Goal: Find specific page/section: Find specific page/section

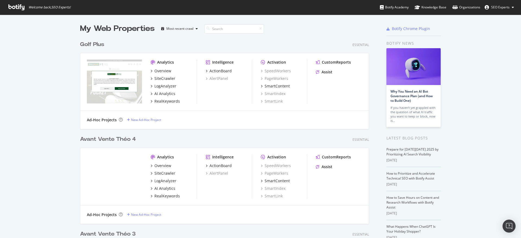
scroll to position [1953, 288]
type input "MOBI"
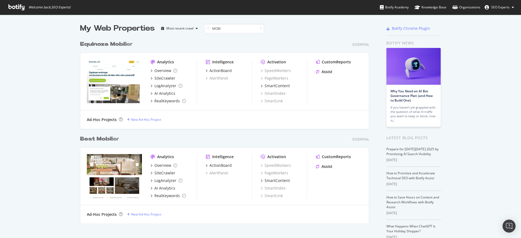
scroll to position [0, 0]
